Goal: Go to known website: Access a specific website the user already knows

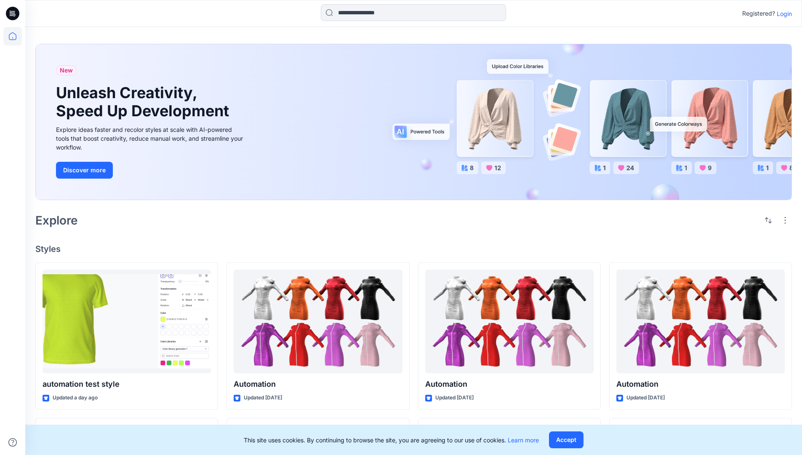
click at [783, 13] on p "Login" at bounding box center [784, 13] width 15 height 9
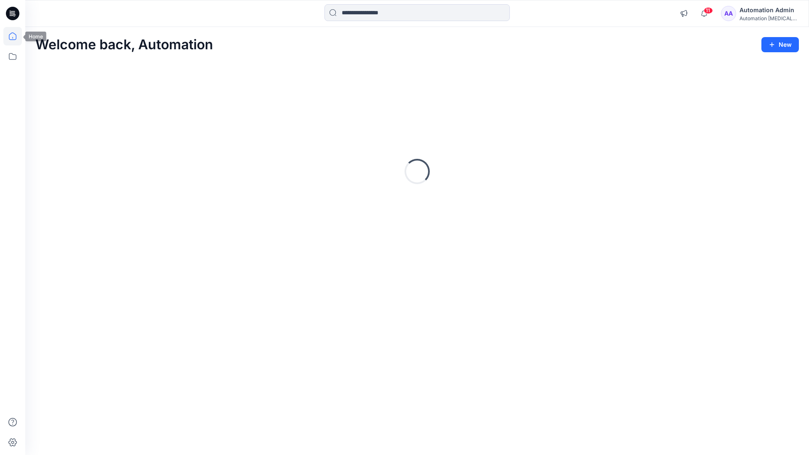
click at [16, 36] on icon at bounding box center [13, 36] width 8 height 8
click at [15, 55] on icon at bounding box center [12, 56] width 19 height 19
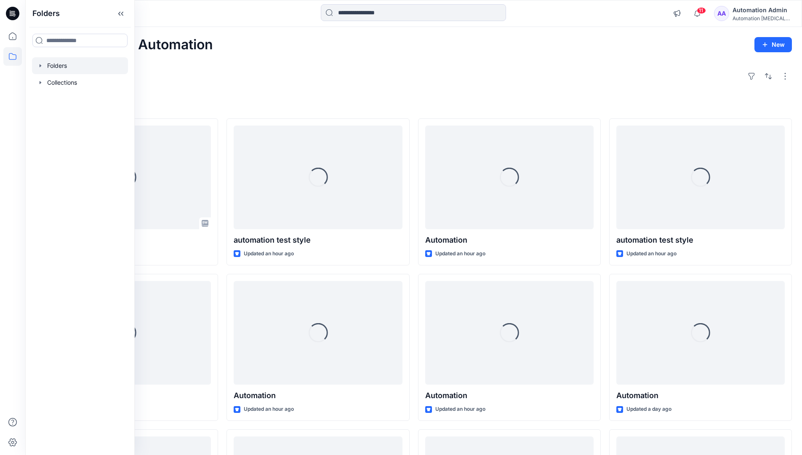
click at [62, 69] on div at bounding box center [80, 65] width 96 height 17
